Goal: Find specific page/section: Find specific page/section

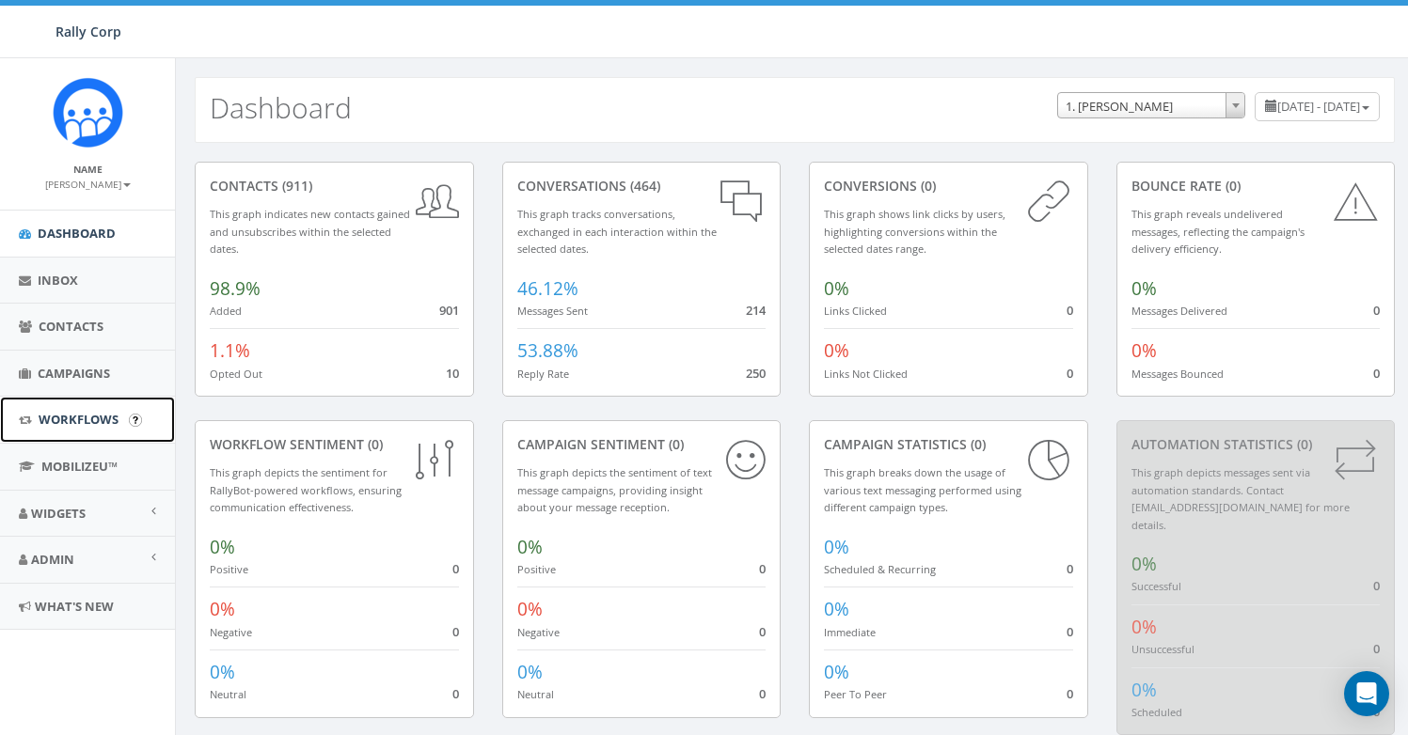
click at [91, 423] on span "Workflows" at bounding box center [79, 419] width 80 height 17
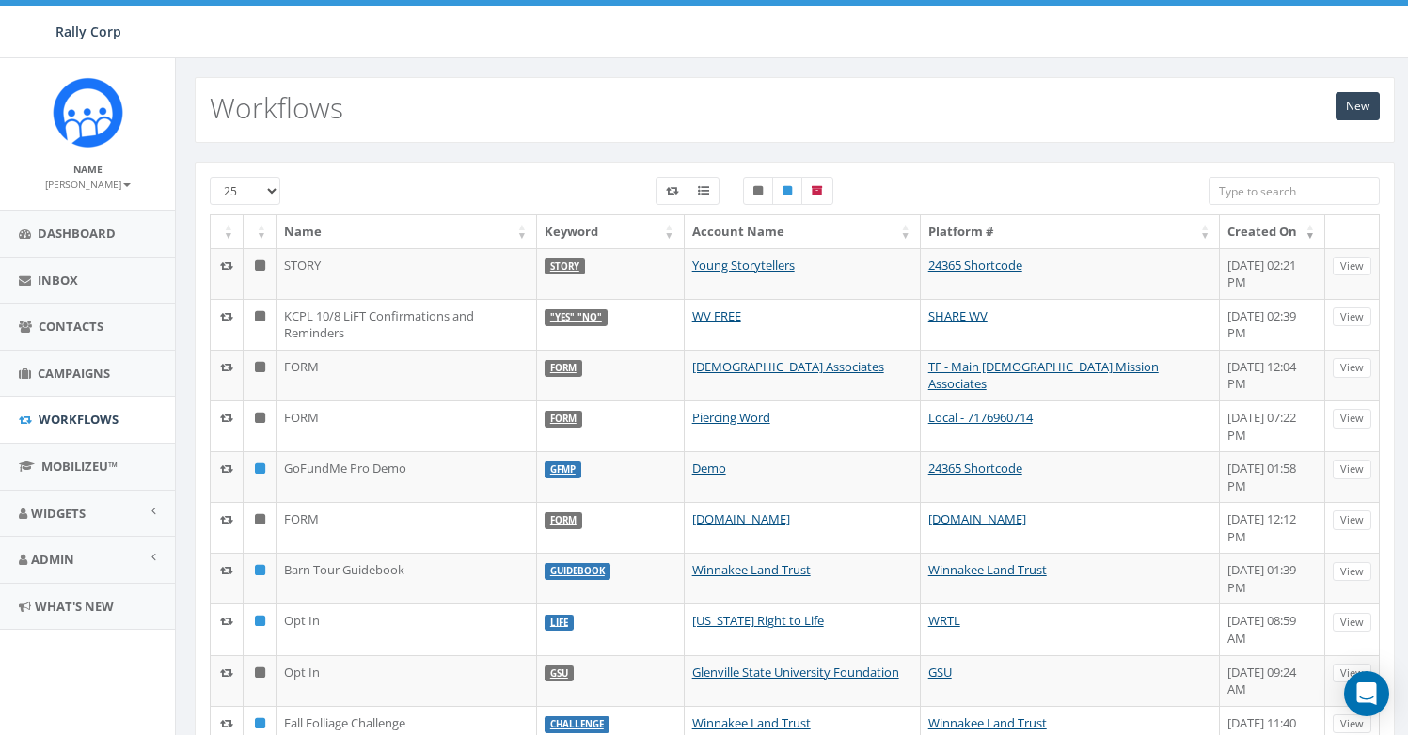
click at [1255, 187] on input "search" at bounding box center [1293, 191] width 171 height 28
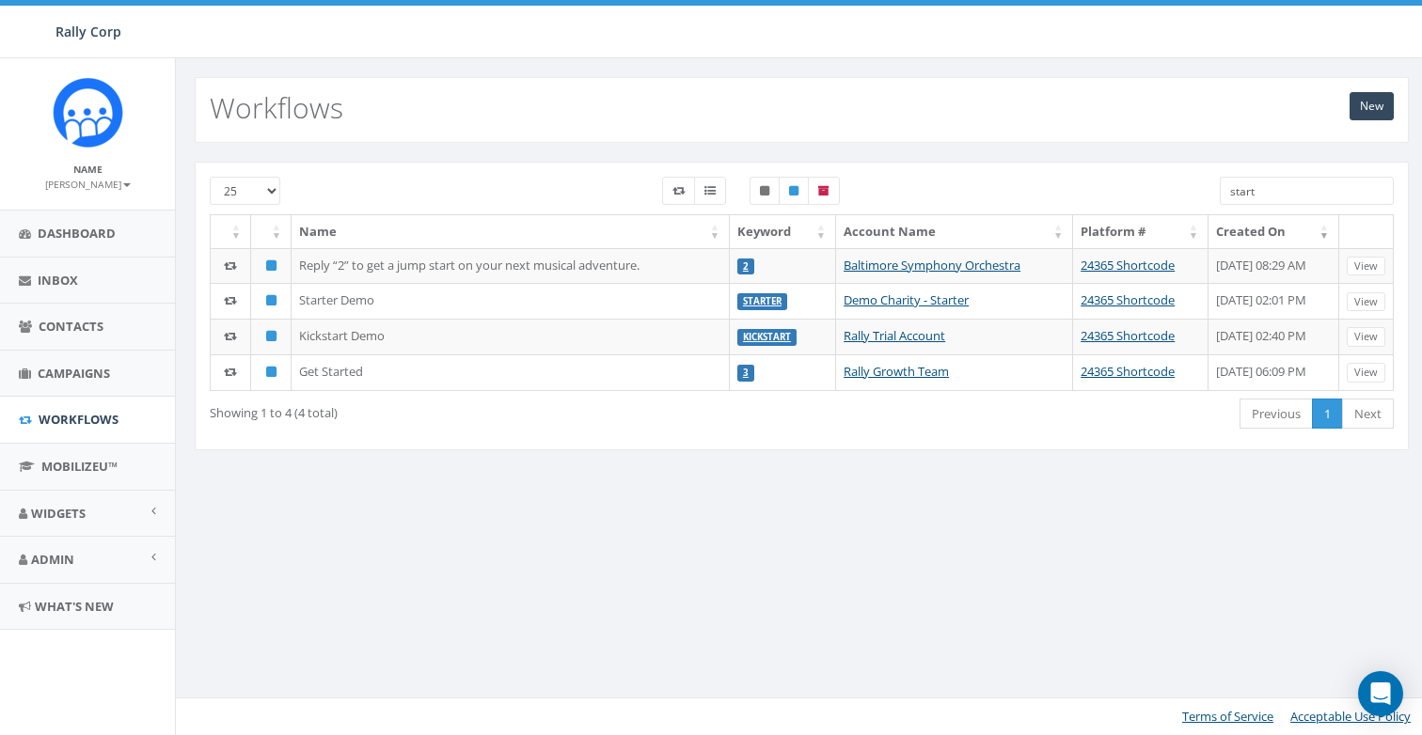
click at [1271, 177] on input "start" at bounding box center [1307, 191] width 174 height 28
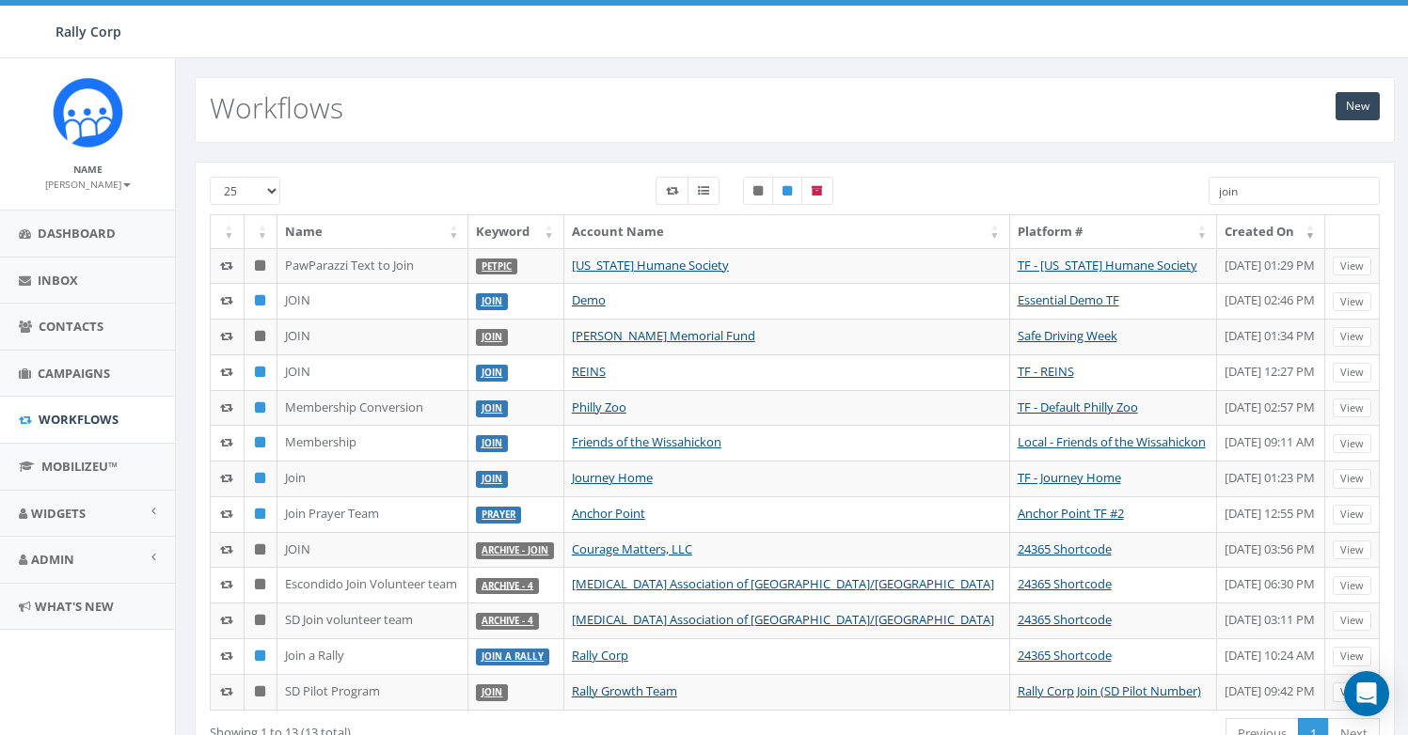
type input "join"
click at [563, 241] on th "Keyword" at bounding box center [515, 231] width 95 height 33
